Goal: Task Accomplishment & Management: Manage account settings

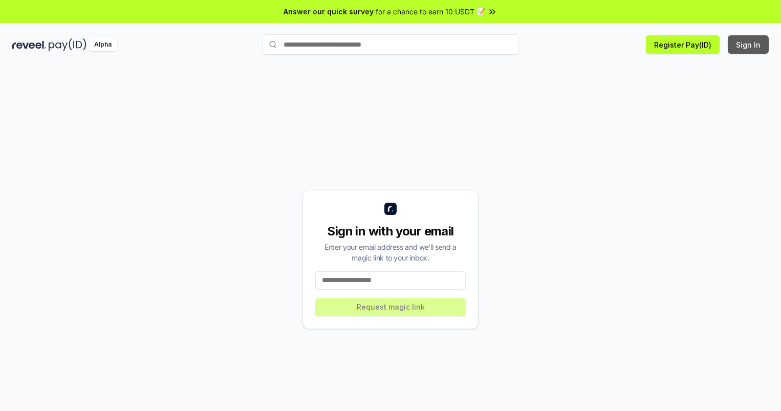
click at [748, 45] on button "Sign In" at bounding box center [747, 44] width 41 height 18
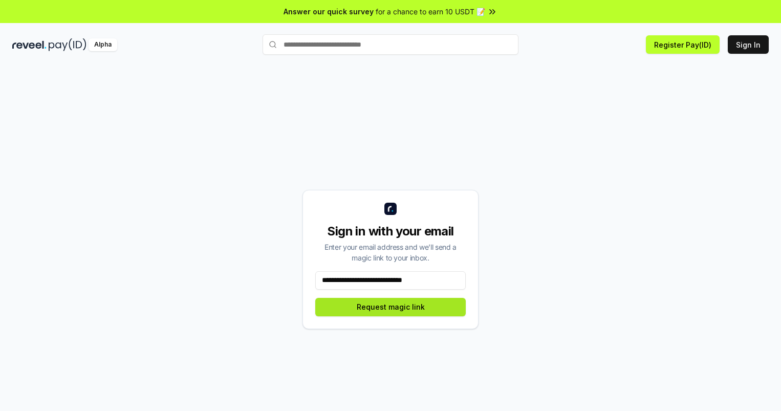
type input "**********"
click at [390, 306] on button "Request magic link" at bounding box center [390, 307] width 150 height 18
